Goal: Transaction & Acquisition: Purchase product/service

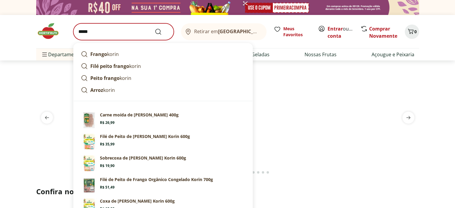
type input "*****"
click at [155, 28] on button "Submit Search" at bounding box center [162, 31] width 14 height 7
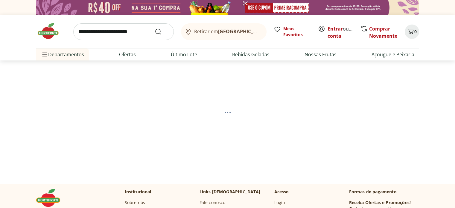
select select "**********"
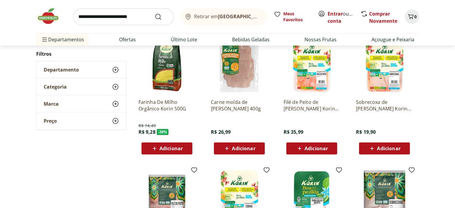
scroll to position [120, 0]
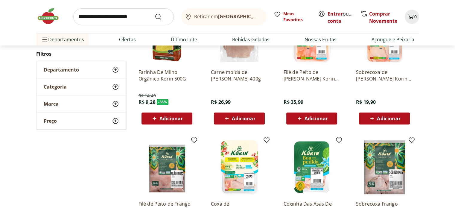
click at [385, 119] on span "Adicionar" at bounding box center [388, 118] width 23 height 5
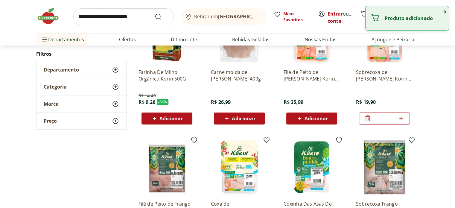
click at [403, 119] on icon at bounding box center [400, 118] width 7 height 7
type input "*"
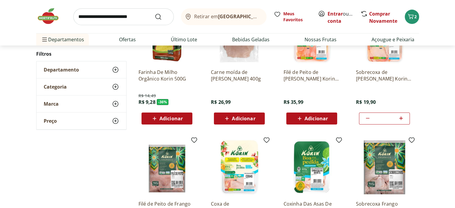
click at [316, 116] on span "Adicionar" at bounding box center [315, 118] width 23 height 5
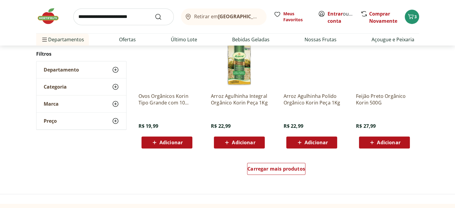
scroll to position [389, 0]
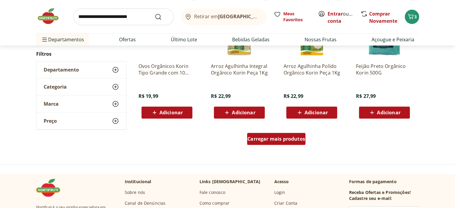
click at [272, 138] on span "Carregar mais produtos" at bounding box center [276, 138] width 58 height 5
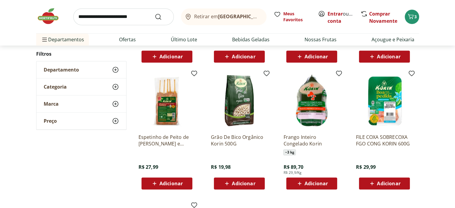
scroll to position [449, 0]
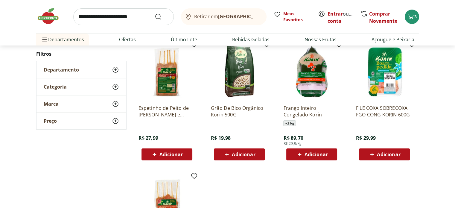
scroll to position [118, 0]
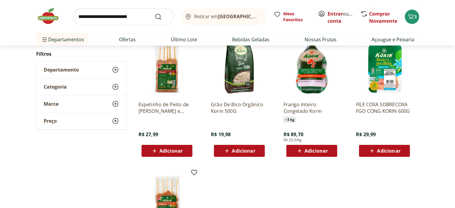
click at [382, 148] on span "Adicionar" at bounding box center [388, 150] width 23 height 5
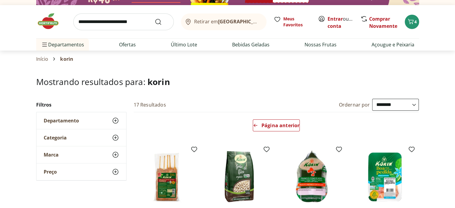
scroll to position [0, 0]
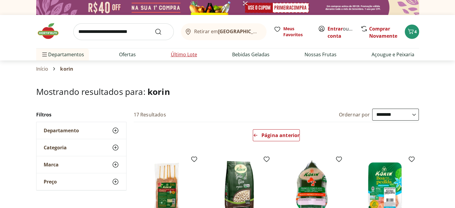
click at [177, 56] on link "Último Lote" at bounding box center [184, 54] width 26 height 7
select select "**********"
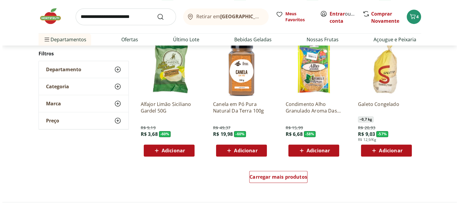
scroll to position [359, 0]
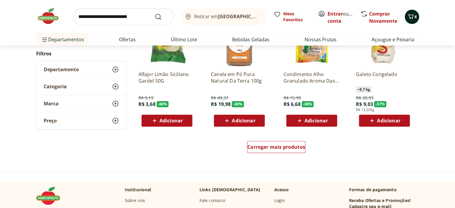
click at [411, 12] on button "4" at bounding box center [412, 17] width 14 height 14
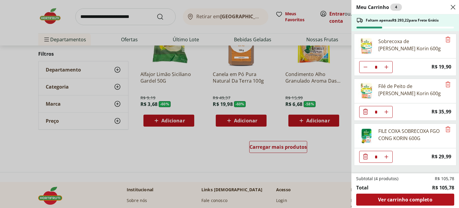
click at [365, 112] on icon "Diminuir Quantidade" at bounding box center [365, 112] width 5 height 6
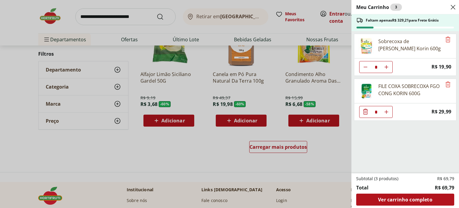
click at [388, 111] on use "Aumentar Quantidade" at bounding box center [386, 111] width 5 height 5
type input "*"
